Goal: Task Accomplishment & Management: Use online tool/utility

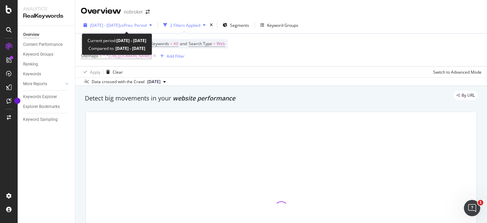
click at [152, 25] on icon "button" at bounding box center [150, 25] width 3 height 4
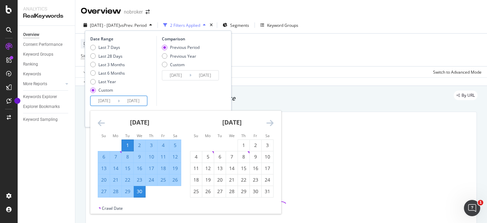
click at [103, 103] on input "[DATE]" at bounding box center [104, 101] width 27 height 10
click at [270, 122] on icon "Move forward to switch to the next month." at bounding box center [269, 123] width 7 height 8
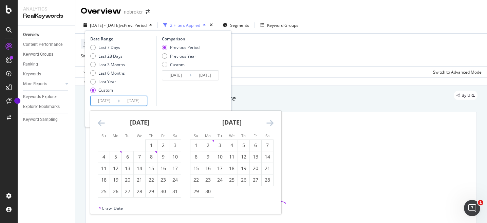
click at [270, 122] on icon "Move forward to switch to the next month." at bounding box center [269, 123] width 7 height 8
click at [207, 145] on div "1" at bounding box center [208, 145] width 12 height 7
type input "[DATE]"
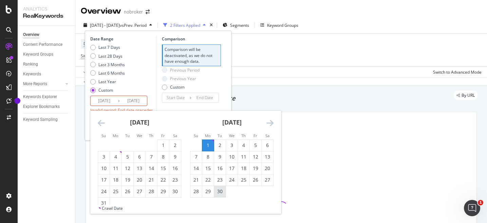
click at [218, 192] on div "30" at bounding box center [220, 191] width 12 height 7
type input "[DATE]"
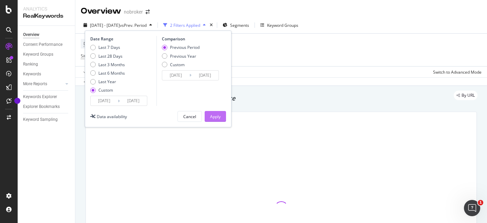
click at [212, 114] on div "Apply" at bounding box center [215, 117] width 11 height 6
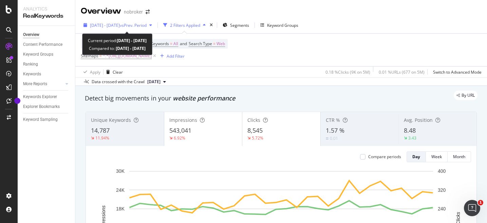
click at [155, 22] on div "[DATE] - [DATE] vs Prev. Period" at bounding box center [118, 25] width 74 height 10
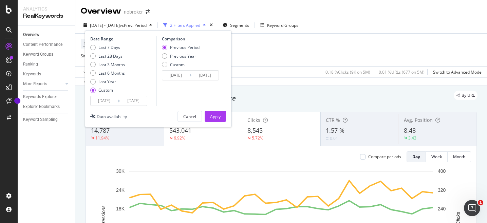
click at [106, 103] on input "[DATE]" at bounding box center [104, 101] width 27 height 10
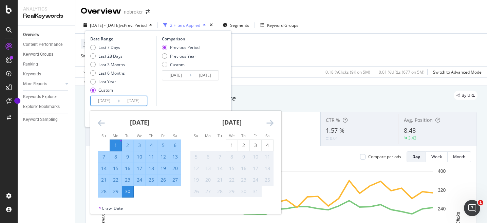
click at [103, 193] on div "28" at bounding box center [104, 191] width 12 height 7
type input "[DATE]"
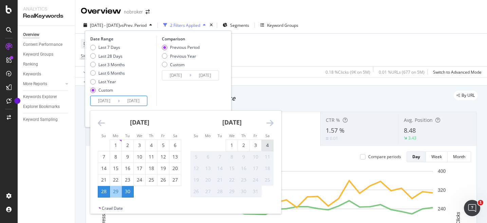
click at [267, 147] on div "4" at bounding box center [268, 145] width 12 height 7
type input "[DATE]"
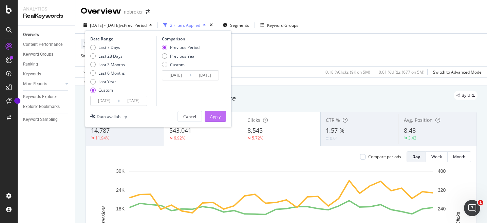
click at [214, 118] on div "Apply" at bounding box center [215, 117] width 11 height 6
